Goal: Information Seeking & Learning: Learn about a topic

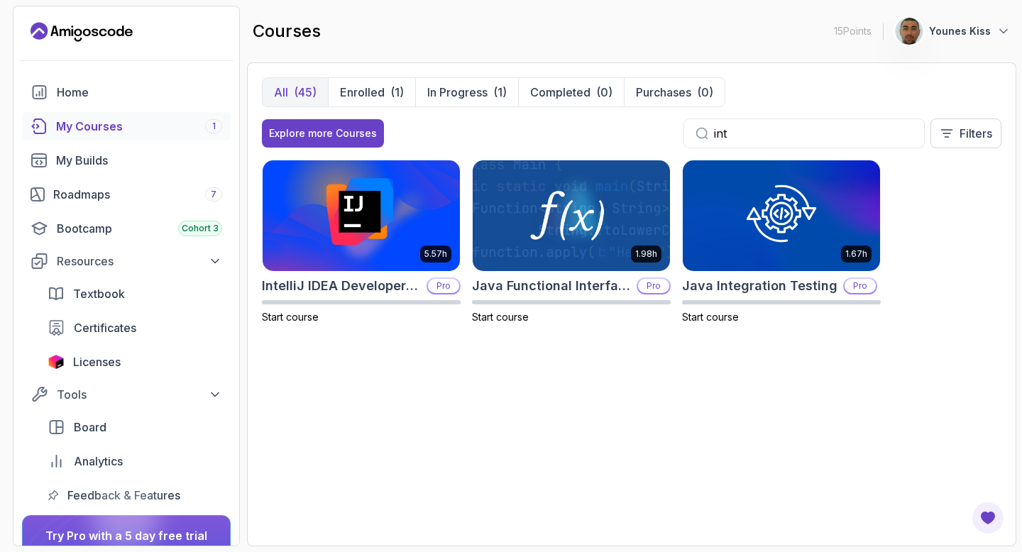
click at [133, 126] on div "My Courses 1" at bounding box center [139, 126] width 166 height 17
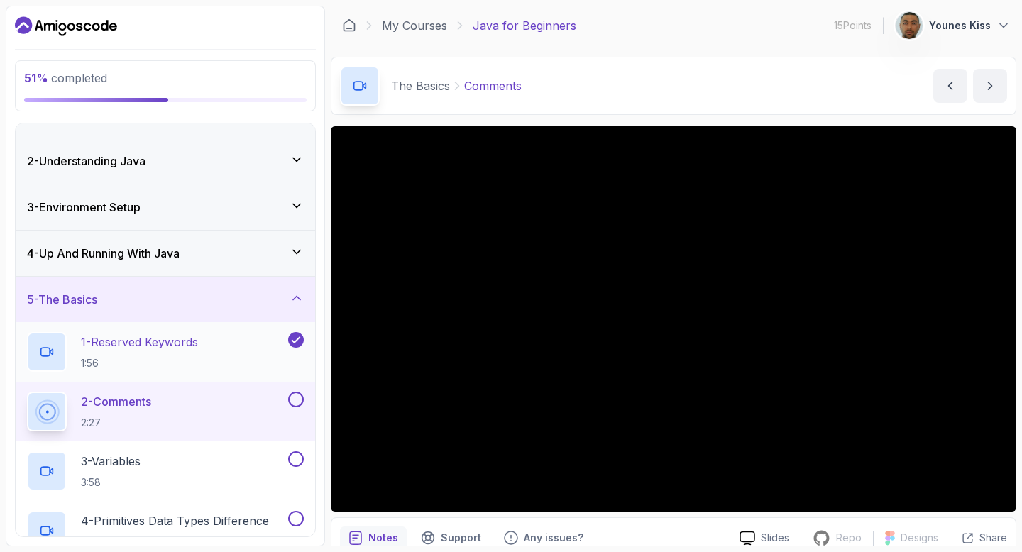
scroll to position [60, 0]
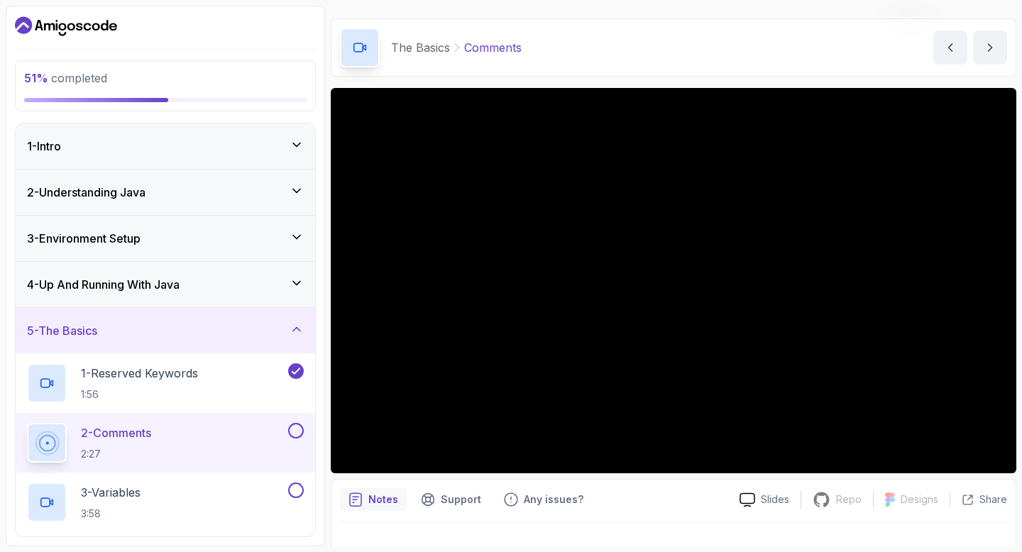
scroll to position [40, 0]
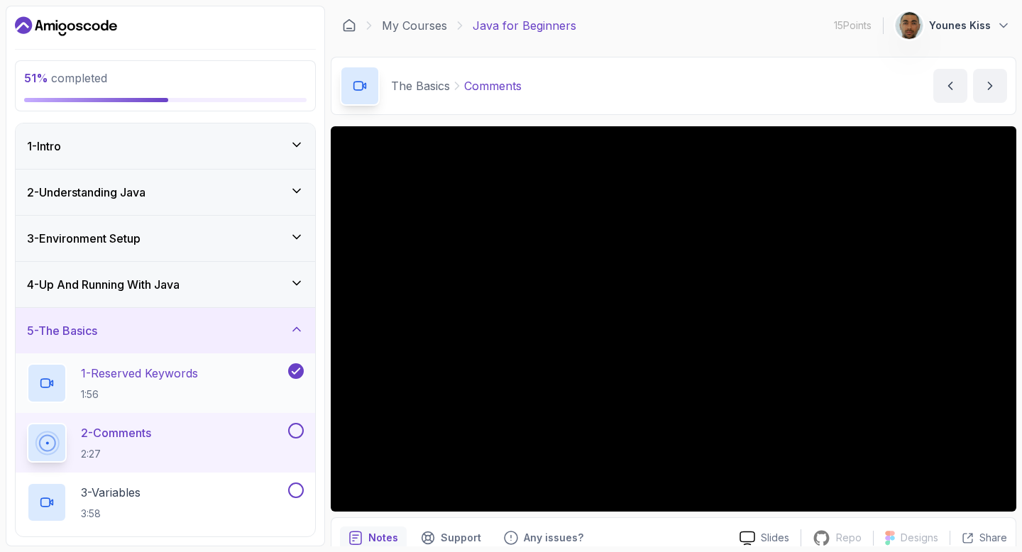
click at [137, 381] on p "1 - Reserved Keywords" at bounding box center [139, 373] width 117 height 17
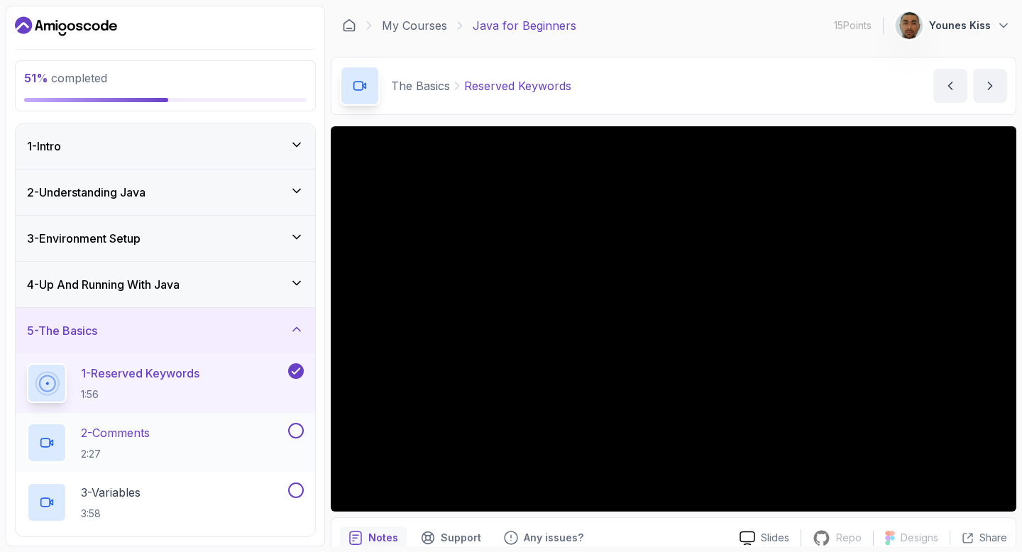
click at [148, 439] on p "2 - Comments" at bounding box center [115, 432] width 69 height 17
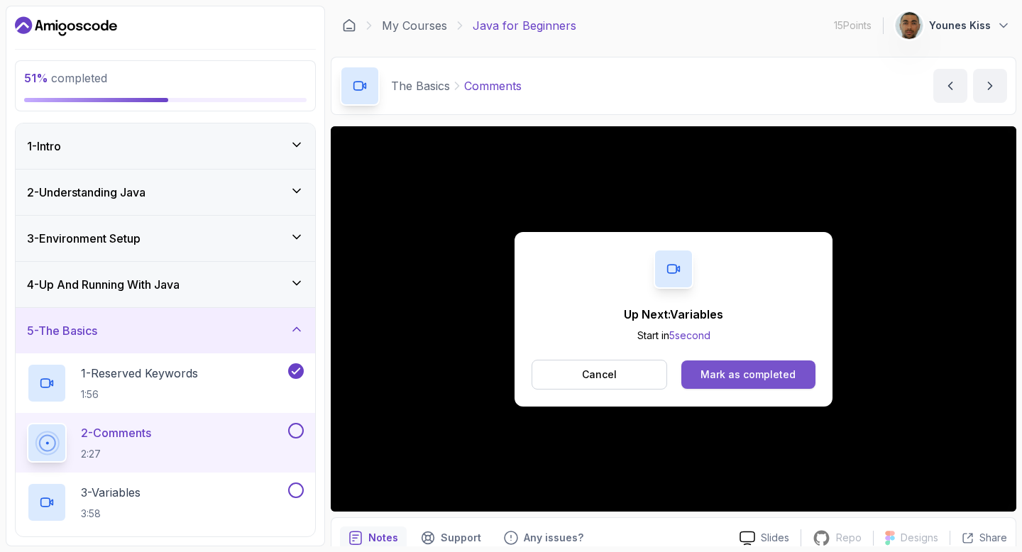
click at [751, 370] on div "Mark as completed" at bounding box center [747, 374] width 95 height 14
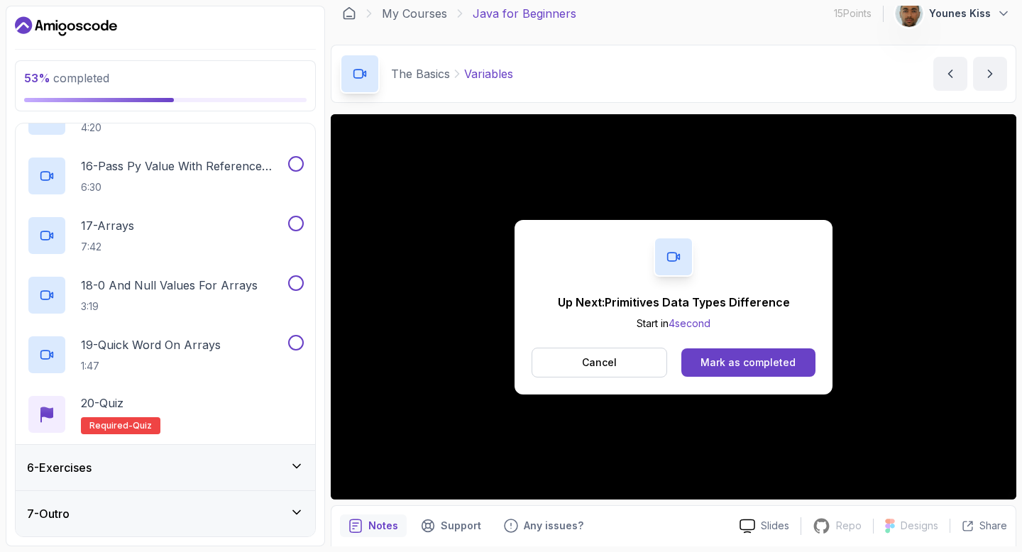
scroll to position [64, 0]
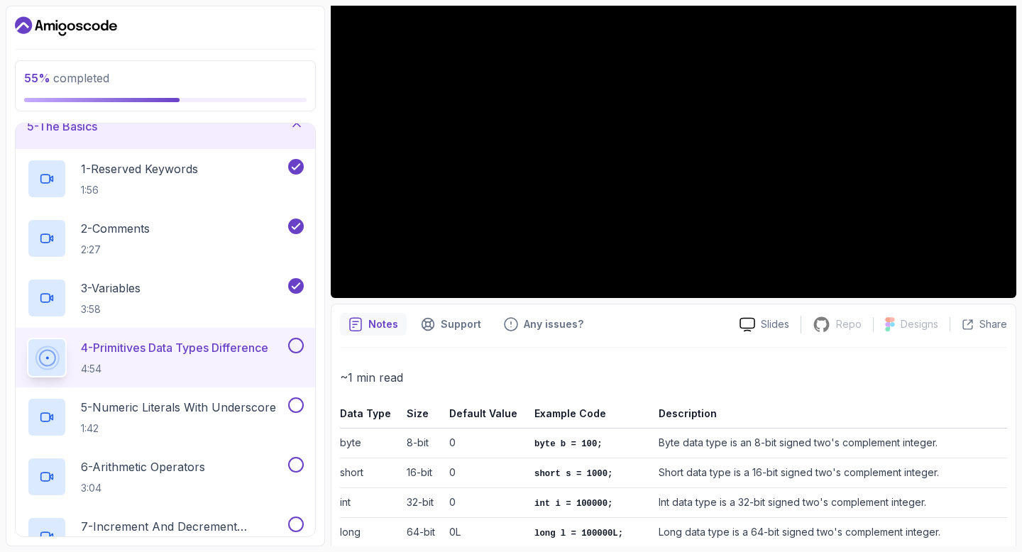
scroll to position [357, 0]
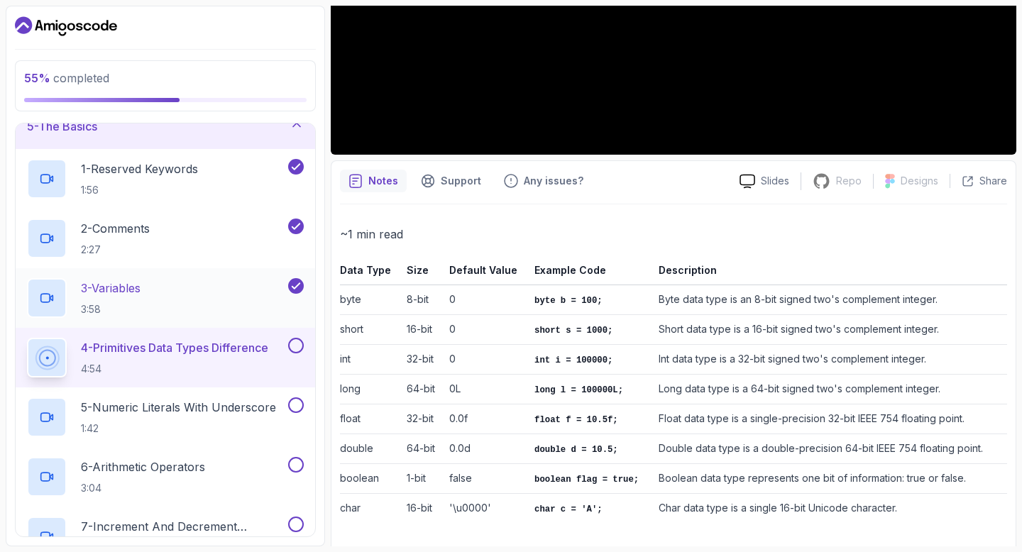
click at [210, 306] on div "3 - Variables 3:58" at bounding box center [156, 298] width 258 height 40
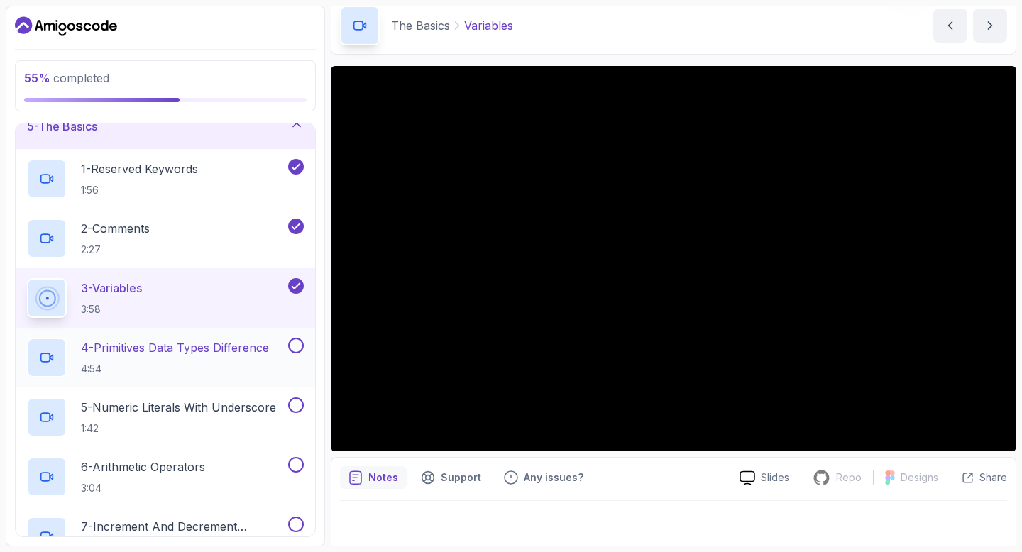
scroll to position [64, 0]
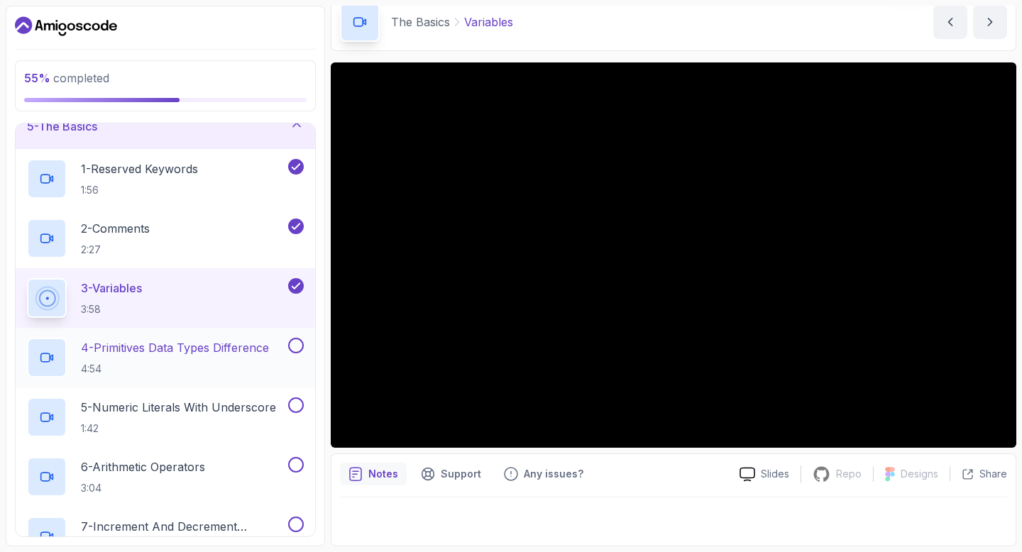
click at [204, 350] on p "4 - Primitives Data Types Difference" at bounding box center [175, 347] width 188 height 17
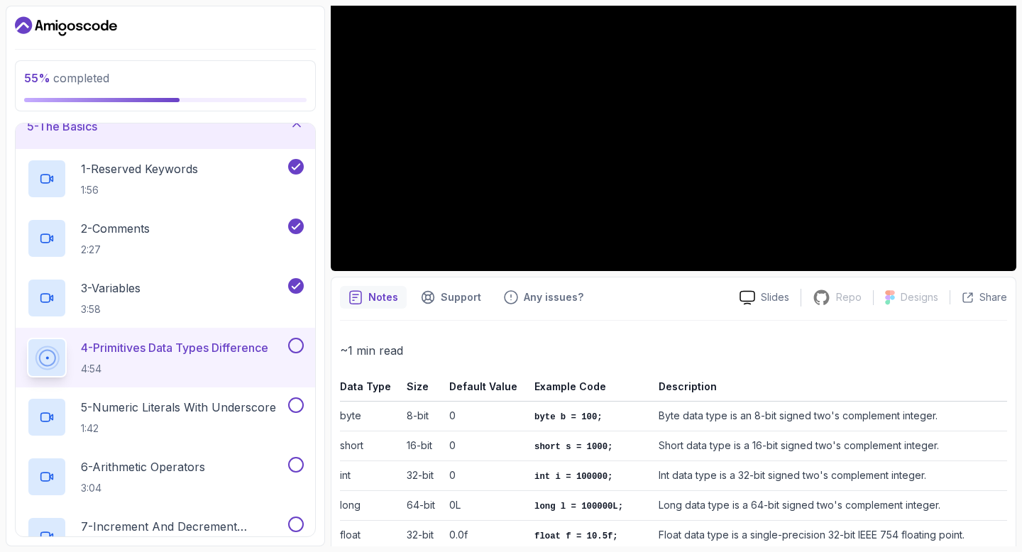
scroll to position [357, 0]
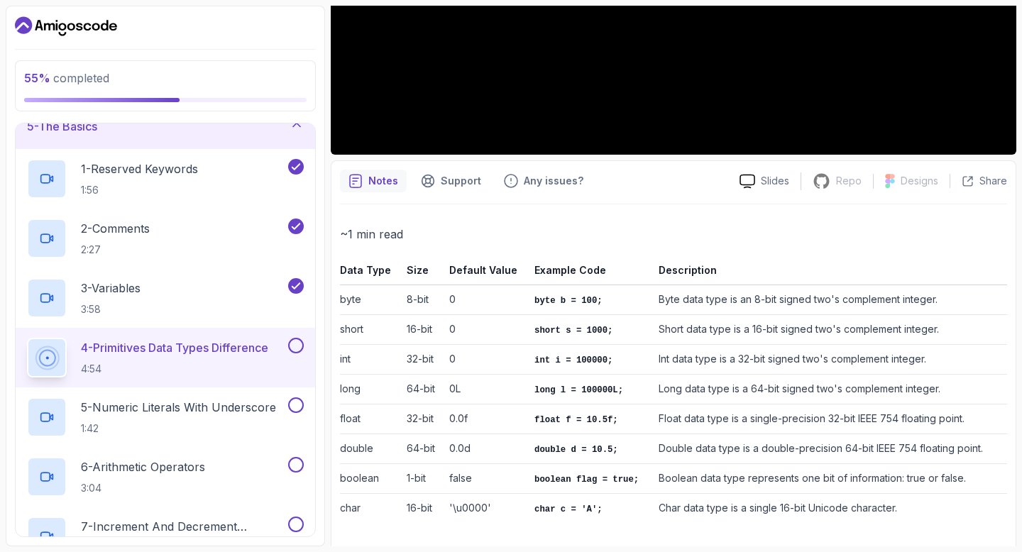
drag, startPoint x: 690, startPoint y: 416, endPoint x: 747, endPoint y: 417, distance: 57.5
click at [747, 417] on td "Float data type is a single-precision 32-bit IEEE 754 floating point." at bounding box center [830, 419] width 354 height 30
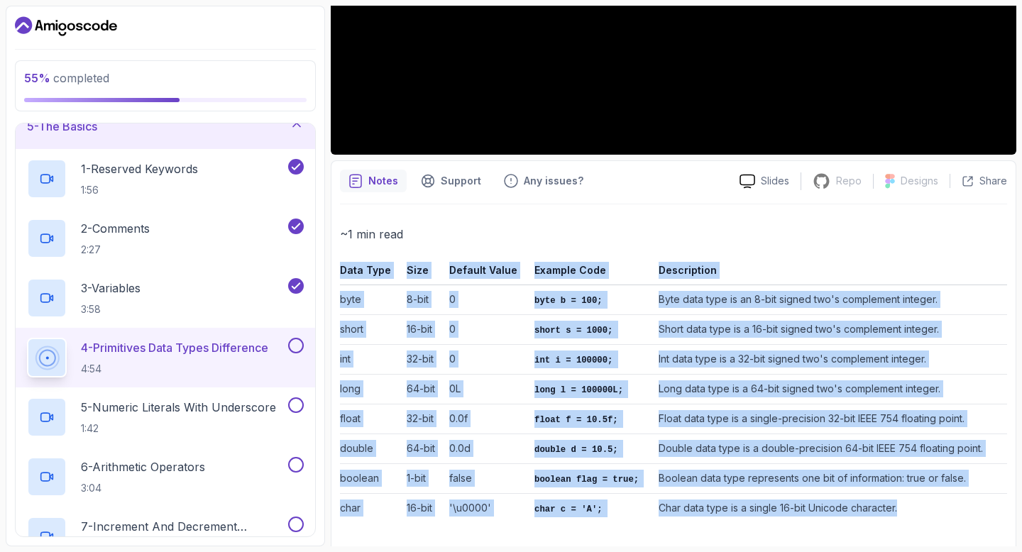
drag, startPoint x: 341, startPoint y: 271, endPoint x: 899, endPoint y: 505, distance: 604.8
click at [899, 505] on table "Data Type Size Default Value Example Code Description byte 8-bit 0 byte b = 100…" at bounding box center [673, 392] width 667 height 262
copy table "Data Type Size Default Value Example Code Description byte 8-bit 0 byte b = 100…"
click at [630, 434] on td "double d = 10.5;" at bounding box center [591, 449] width 124 height 30
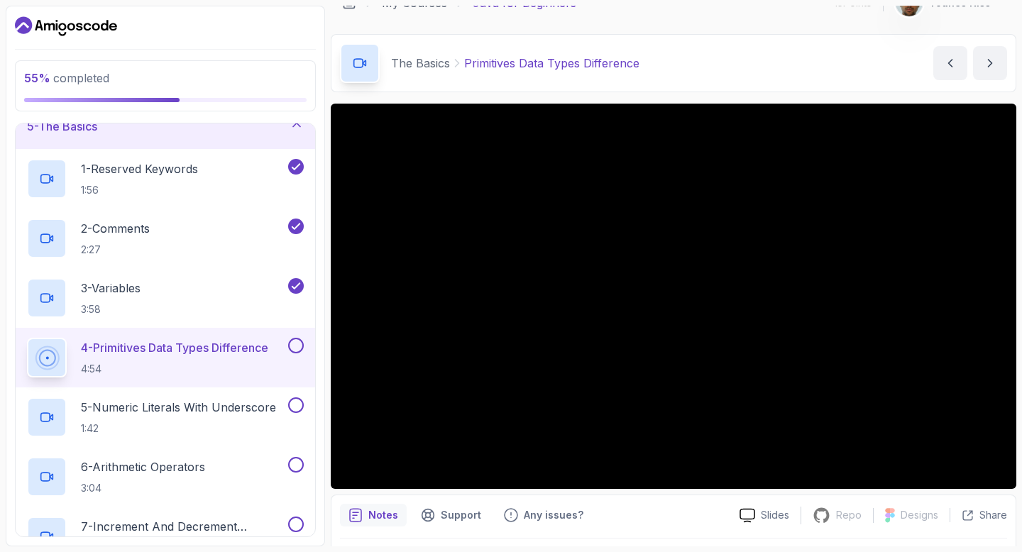
scroll to position [31, 0]
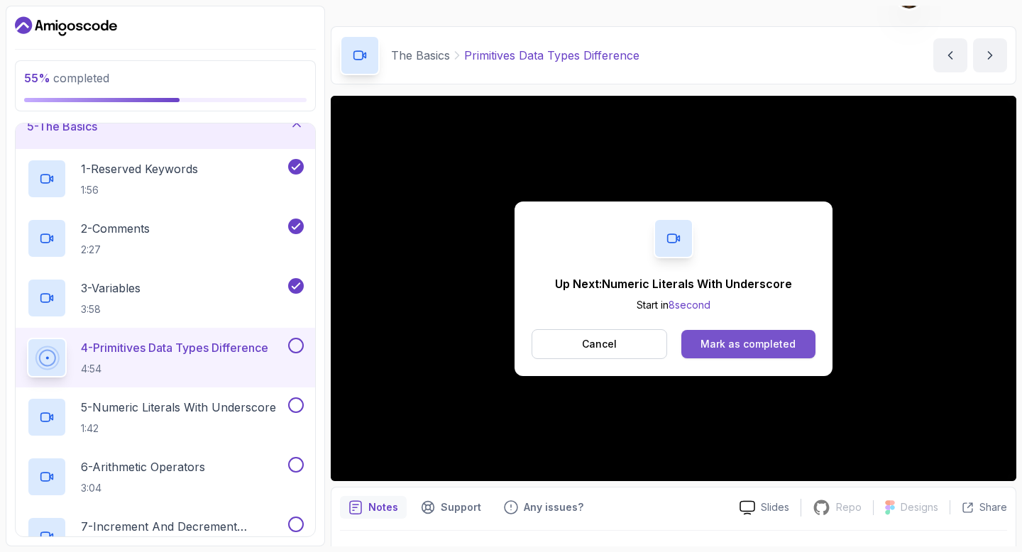
click at [762, 344] on div "Mark as completed" at bounding box center [747, 344] width 95 height 14
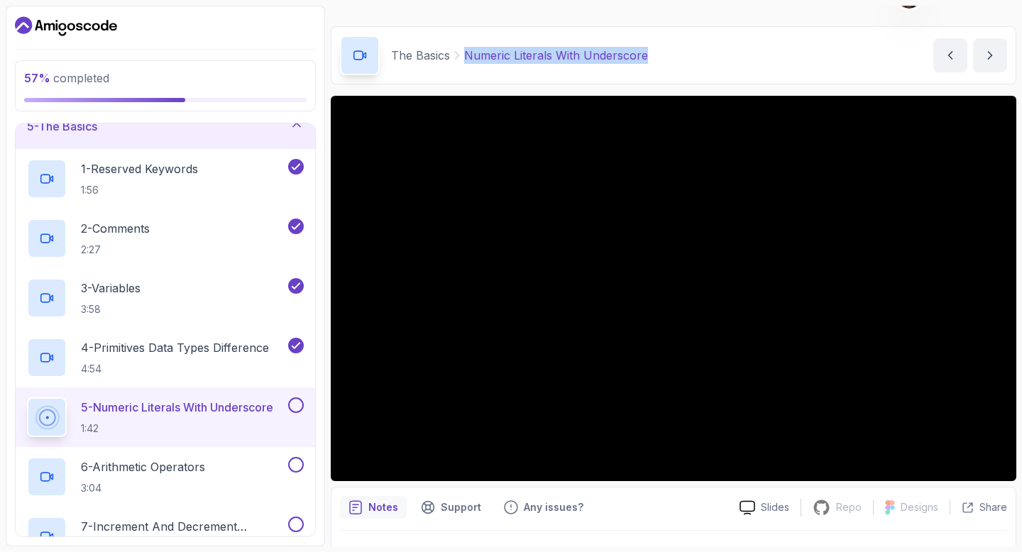
drag, startPoint x: 649, startPoint y: 56, endPoint x: 468, endPoint y: 50, distance: 181.7
click at [468, 50] on div "The Basics Numeric Literals With Underscore Numeric Literals With Underscore by…" at bounding box center [673, 55] width 685 height 58
copy p "Numeric Literals With Underscore"
